Goal: Transaction & Acquisition: Download file/media

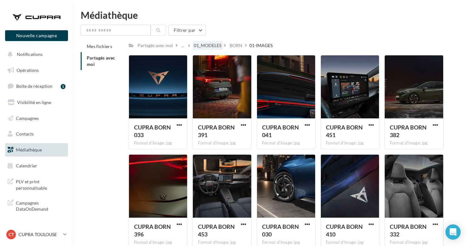
click at [213, 45] on div "01_MODELES" at bounding box center [208, 45] width 28 height 6
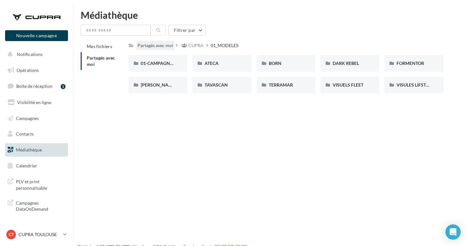
click at [170, 46] on div "Partagés avec moi" at bounding box center [156, 45] width 36 height 6
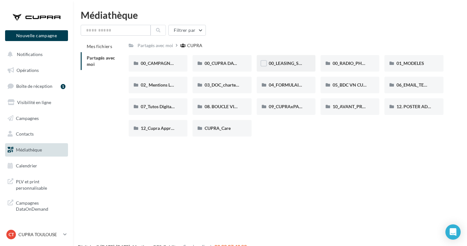
click at [291, 66] on span "00_LEASING_SOCIAL_ÉLECTRIQUE" at bounding box center [304, 62] width 71 height 5
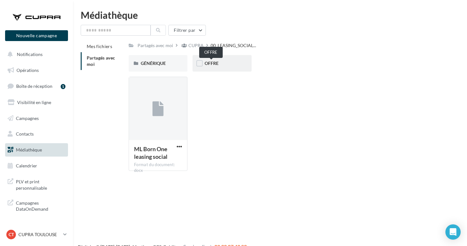
click at [215, 64] on span "OFFRE" at bounding box center [212, 62] width 14 height 5
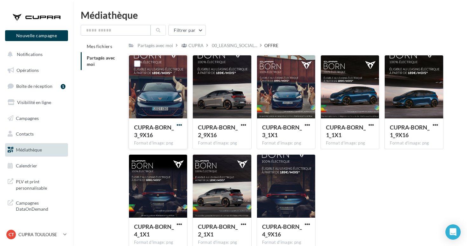
click at [180, 125] on span "button" at bounding box center [179, 124] width 5 height 5
click at [166, 138] on button "Télécharger" at bounding box center [152, 137] width 64 height 17
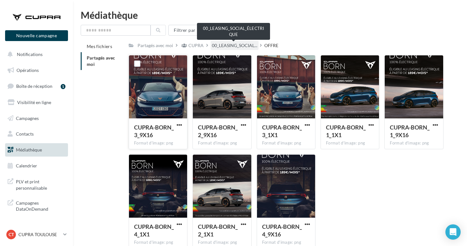
click at [225, 44] on span "00_LEASING_SOCIAL..." at bounding box center [234, 45] width 45 height 6
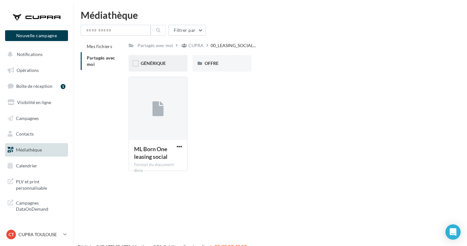
click at [149, 68] on div "GÉNÉRIQUE" at bounding box center [158, 63] width 59 height 17
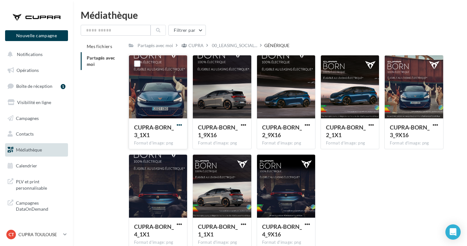
click at [181, 126] on span "button" at bounding box center [179, 124] width 5 height 5
click at [173, 135] on button "Télécharger" at bounding box center [152, 137] width 64 height 17
